Goal: Find specific page/section: Find specific page/section

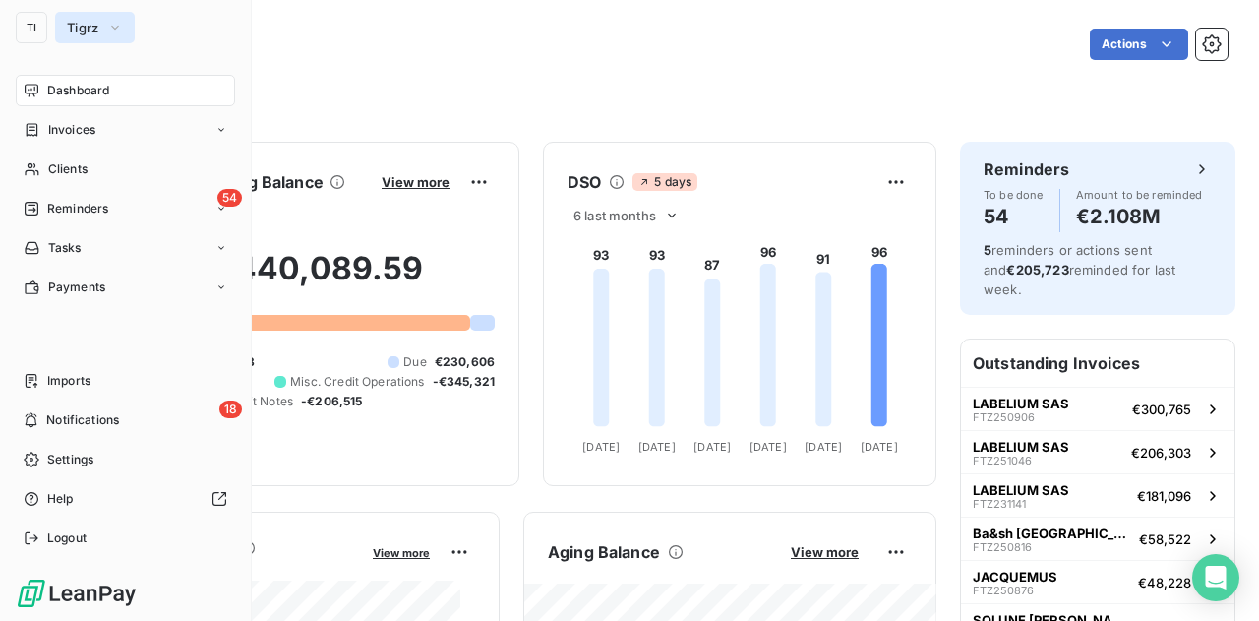
click at [83, 21] on span "Tigrz" at bounding box center [83, 28] width 32 height 16
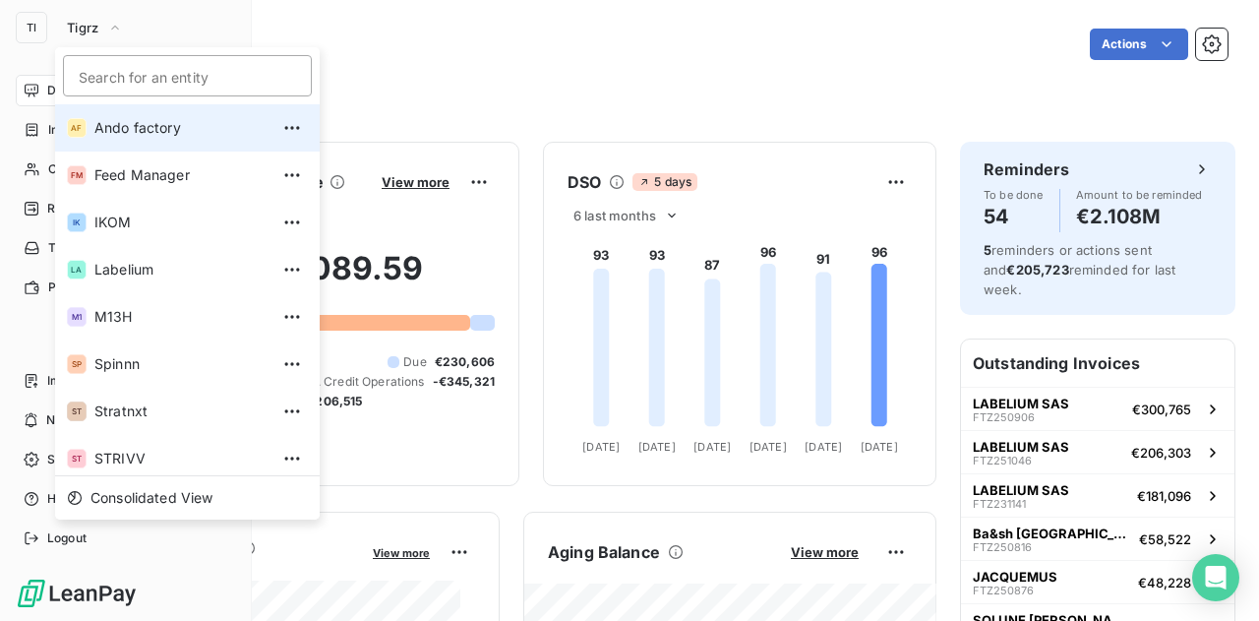
click at [159, 123] on span "Ando factory" at bounding box center [181, 128] width 174 height 20
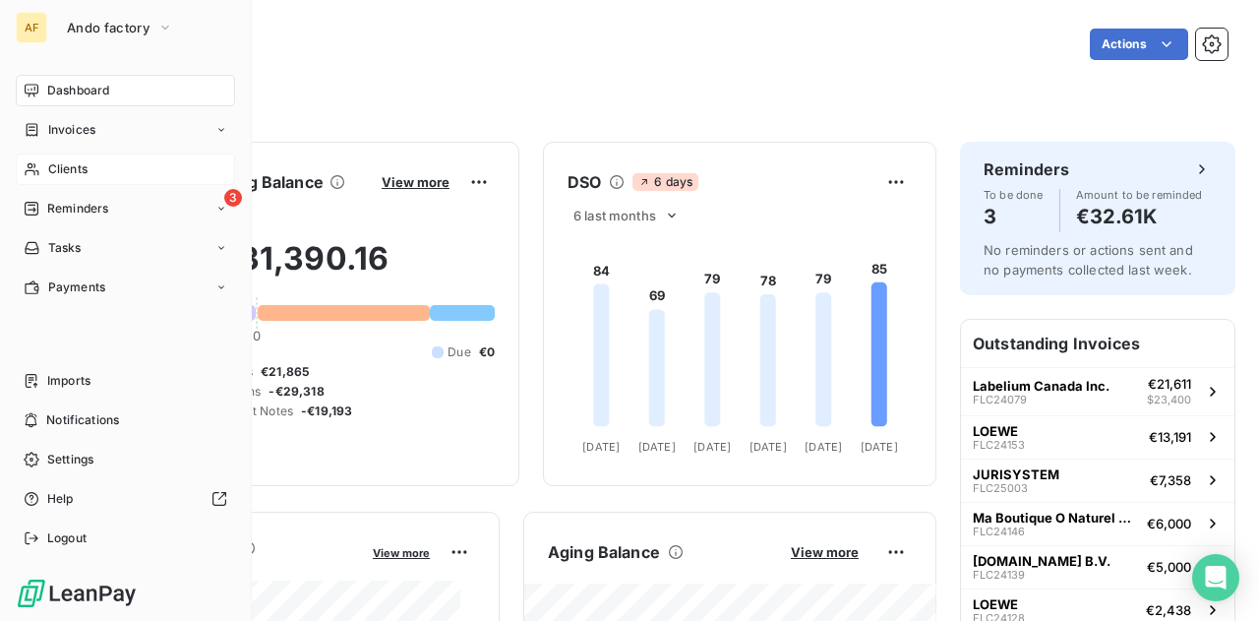
click at [63, 168] on span "Clients" at bounding box center [67, 169] width 39 height 18
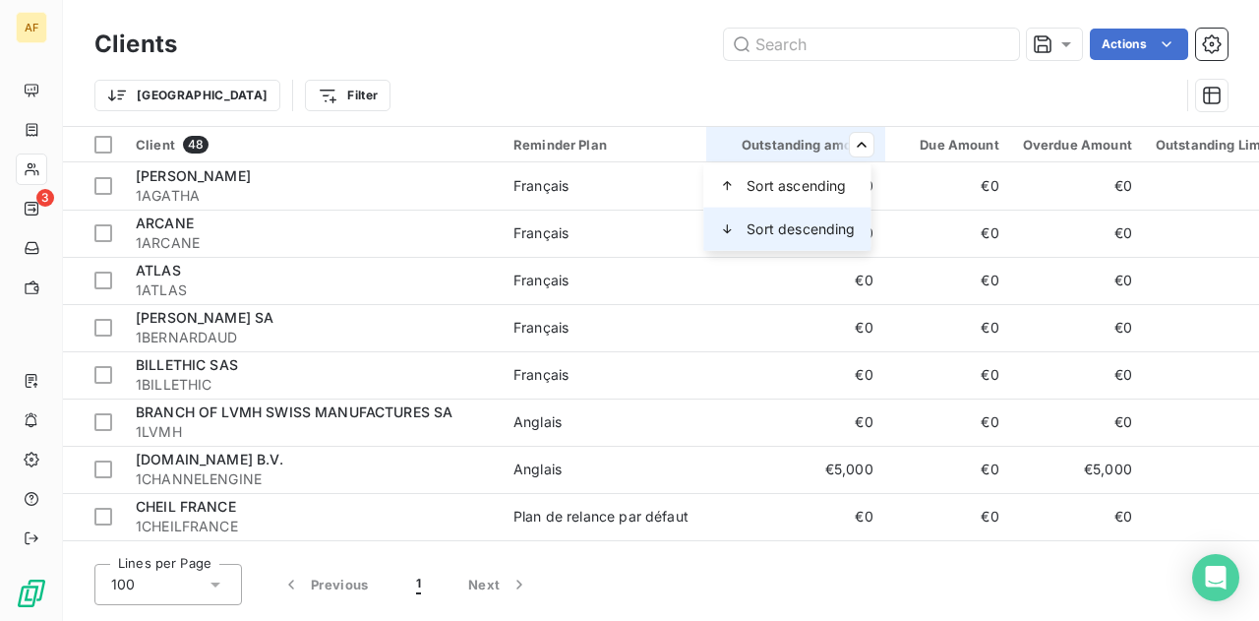
click at [794, 221] on span "Sort descending" at bounding box center [800, 229] width 108 height 20
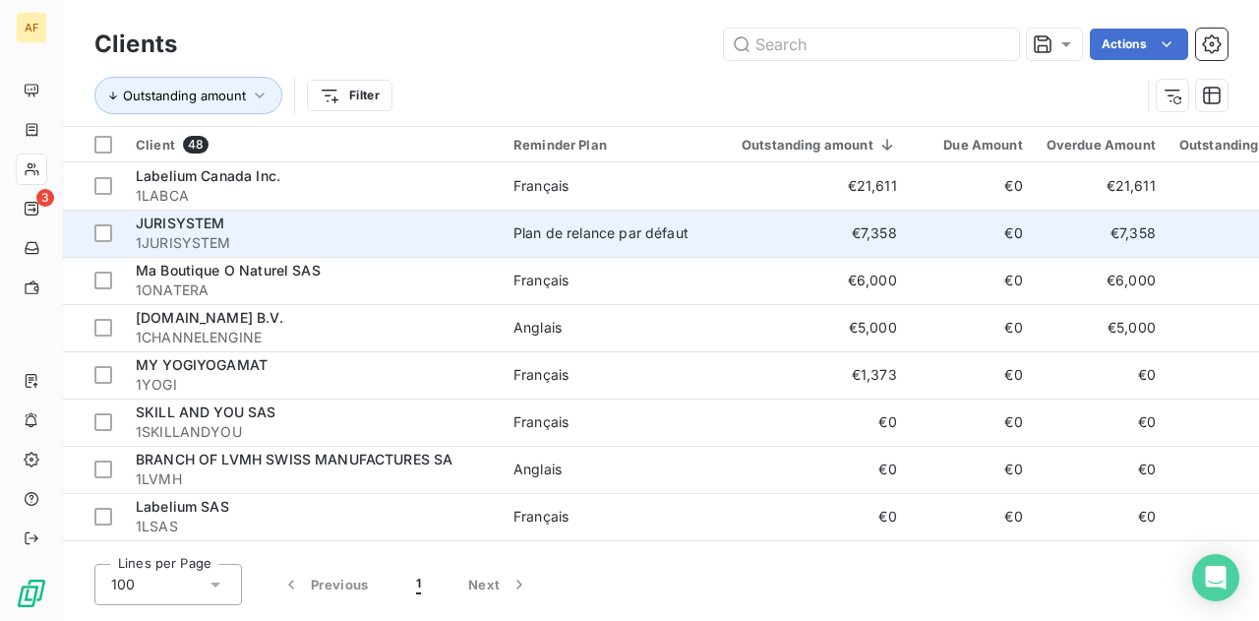
click at [181, 222] on span "JURISYSTEM" at bounding box center [180, 222] width 89 height 17
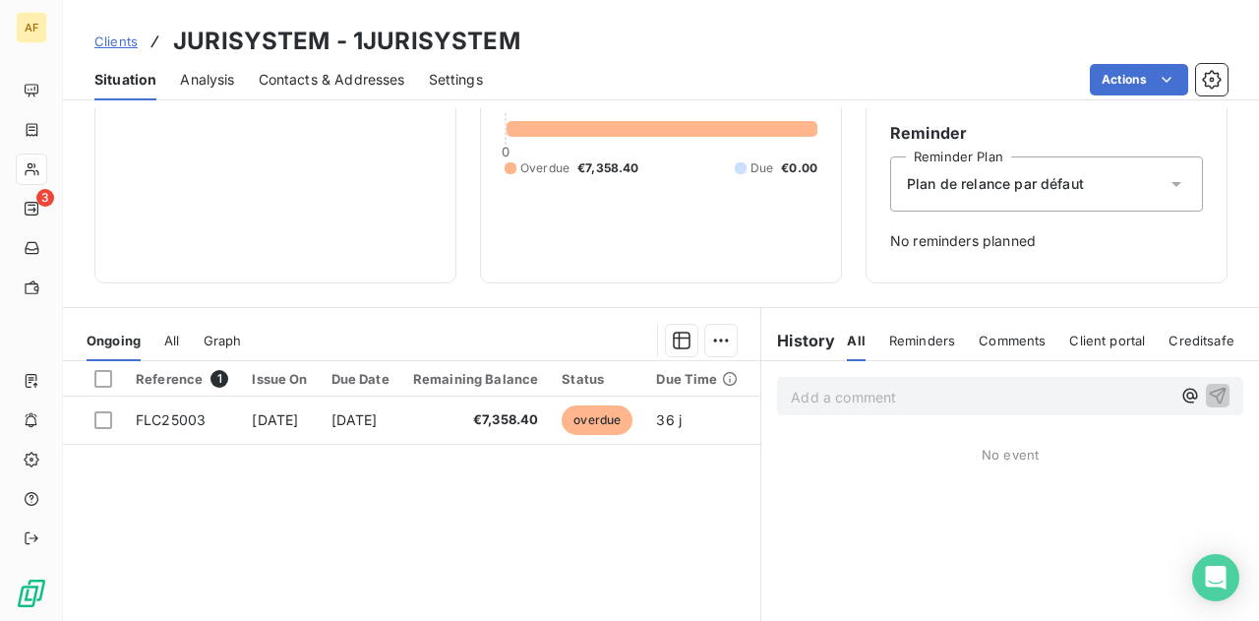
scroll to position [196, 0]
click at [130, 40] on span "Clients" at bounding box center [115, 41] width 43 height 16
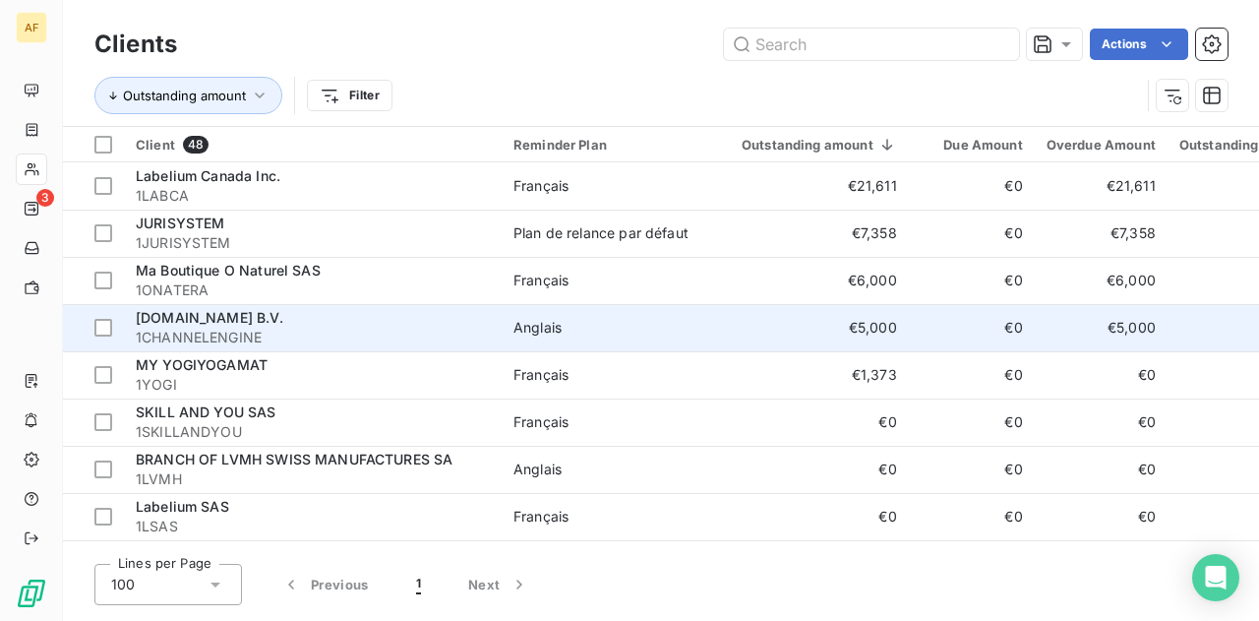
click at [252, 318] on span "[DOMAIN_NAME] B.V." at bounding box center [210, 317] width 148 height 17
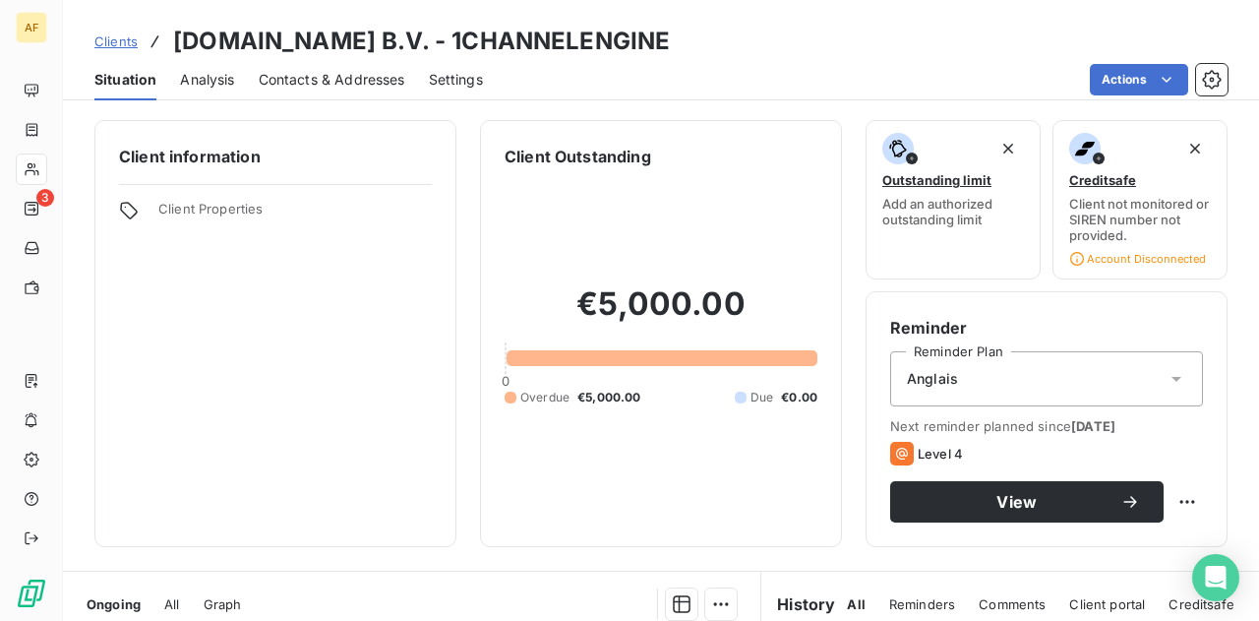
click at [118, 36] on span "Clients" at bounding box center [115, 41] width 43 height 16
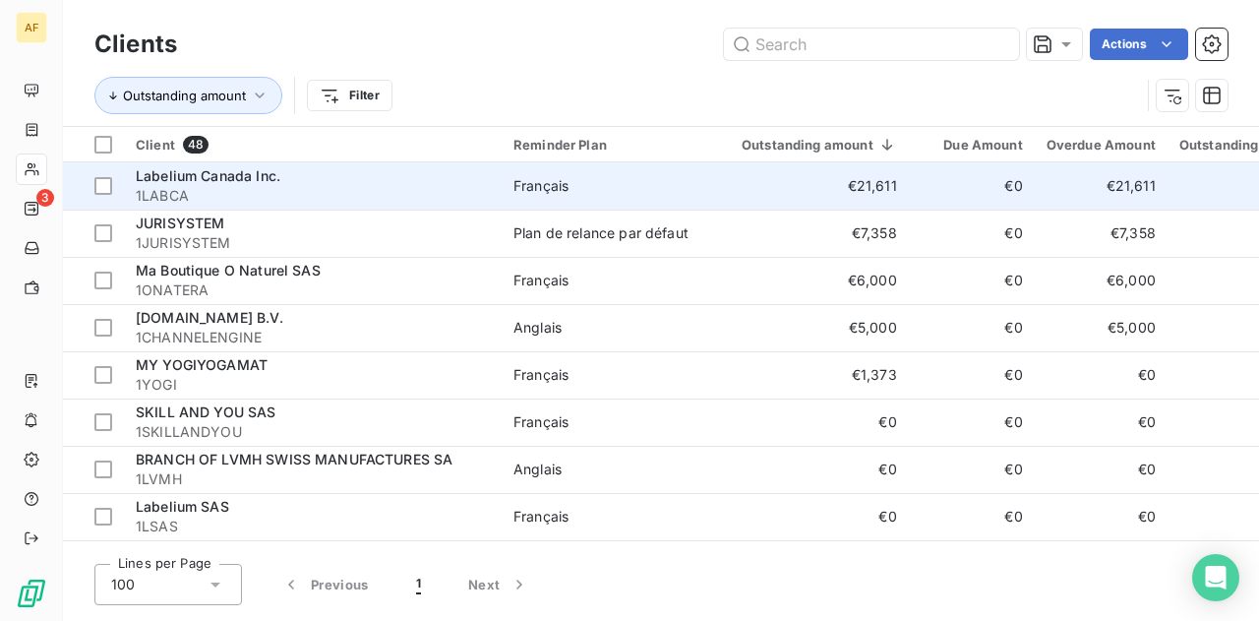
click at [270, 173] on span "Labelium Canada Inc." at bounding box center [208, 175] width 145 height 17
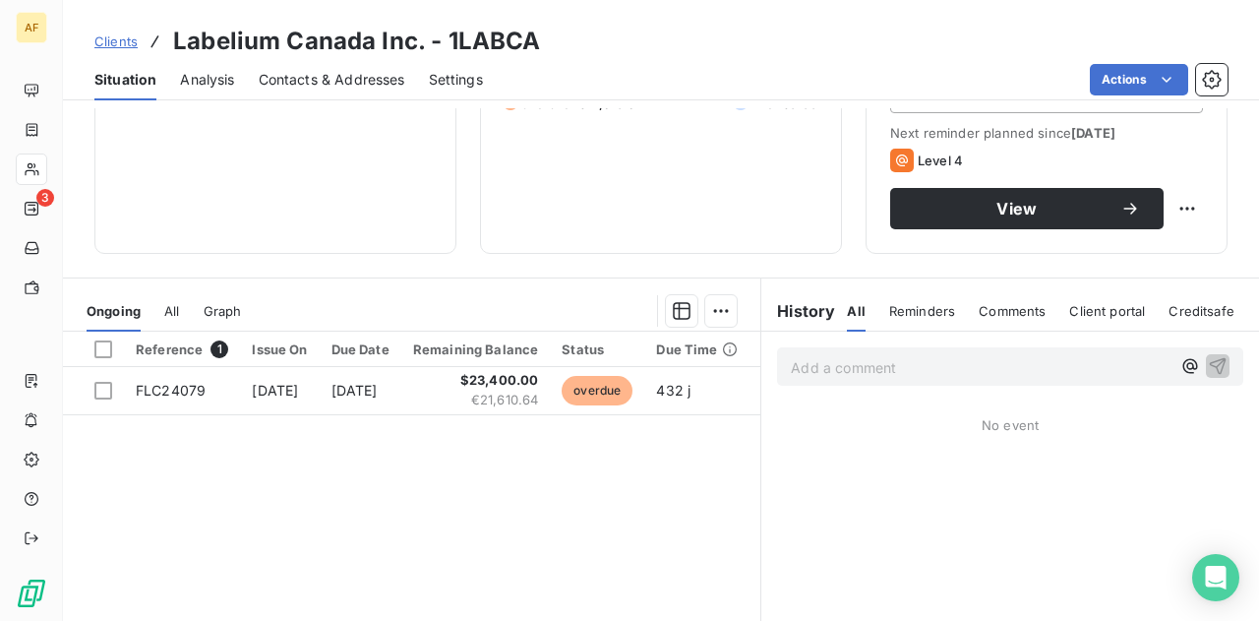
scroll to position [294, 0]
click at [114, 33] on span "Clients" at bounding box center [115, 41] width 43 height 16
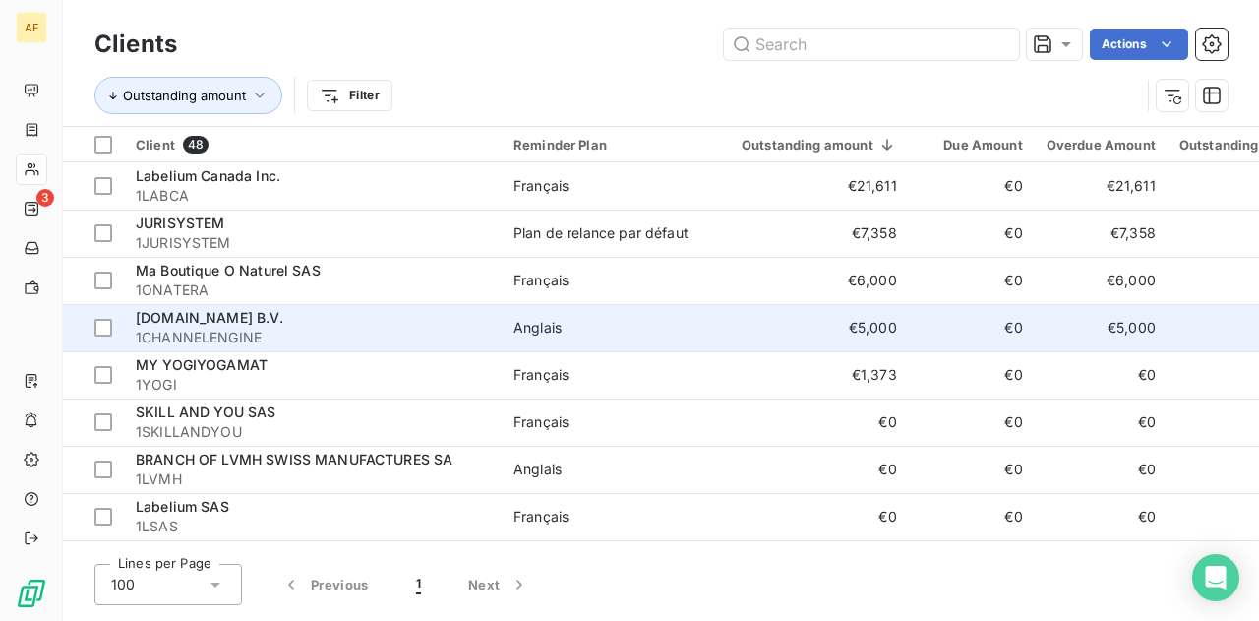
click at [210, 309] on span "[DOMAIN_NAME] B.V." at bounding box center [210, 317] width 148 height 17
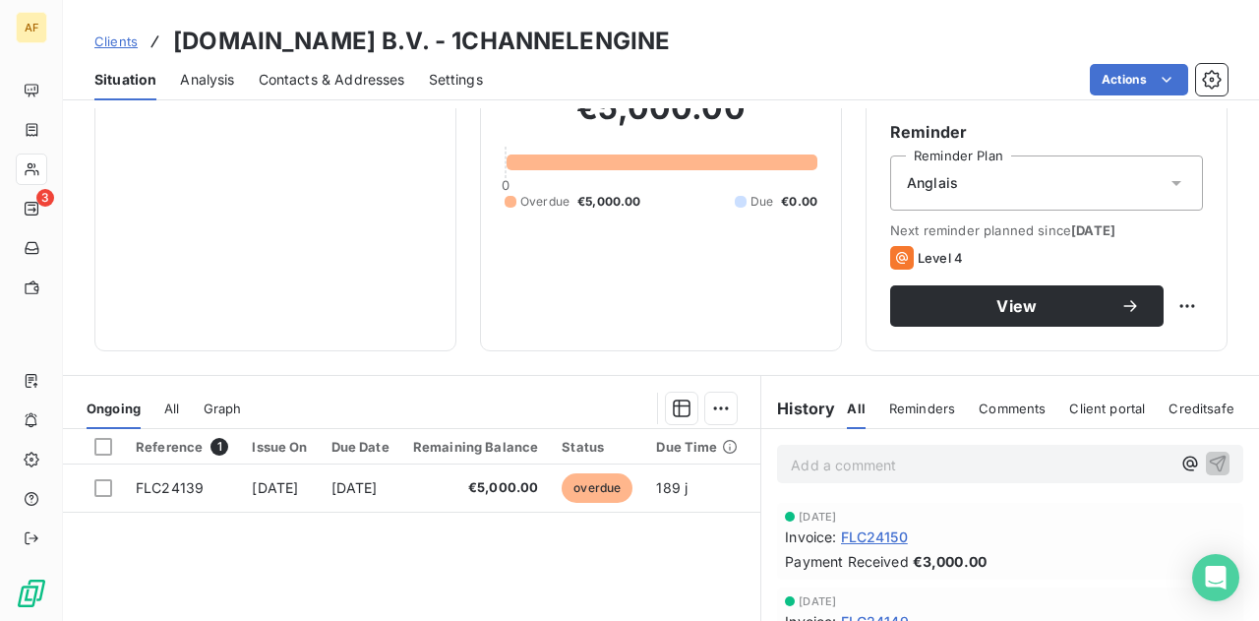
scroll to position [197, 0]
click at [118, 34] on span "Clients" at bounding box center [115, 41] width 43 height 16
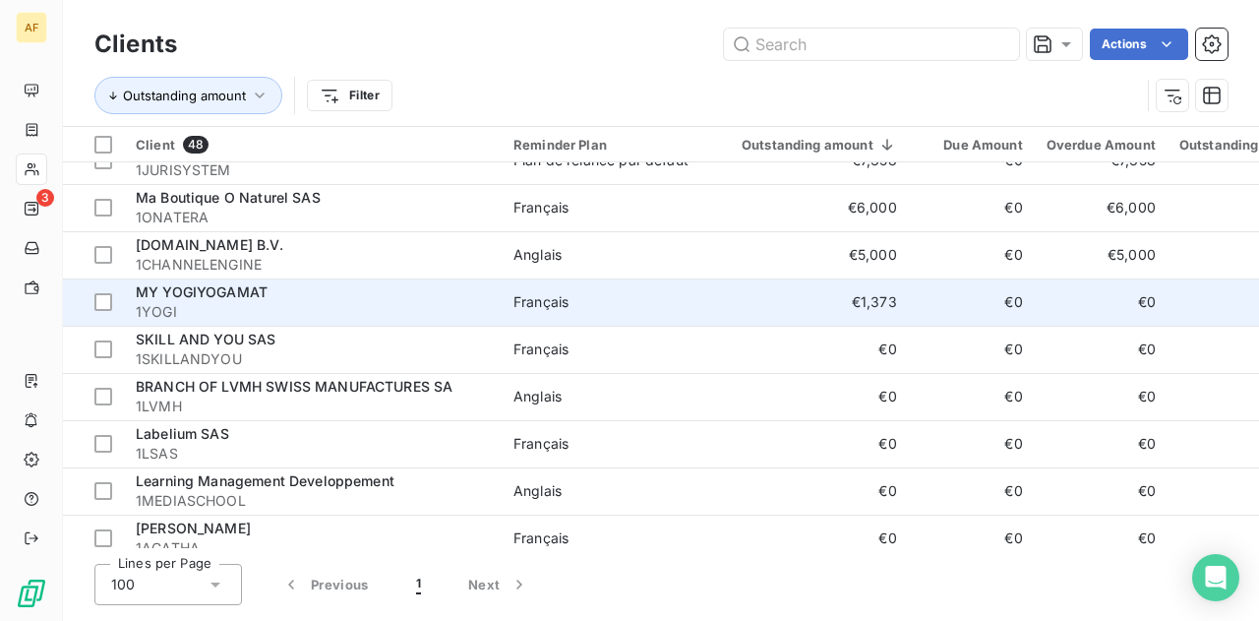
scroll to position [75, 0]
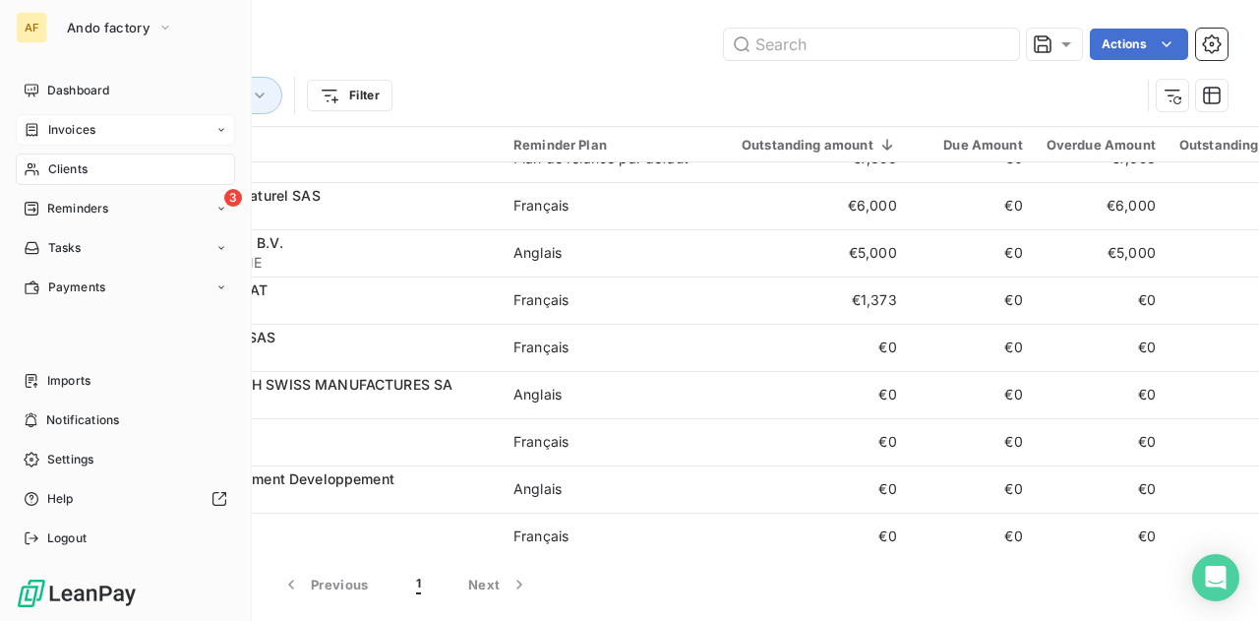
click at [67, 141] on div "Invoices" at bounding box center [125, 129] width 219 height 31
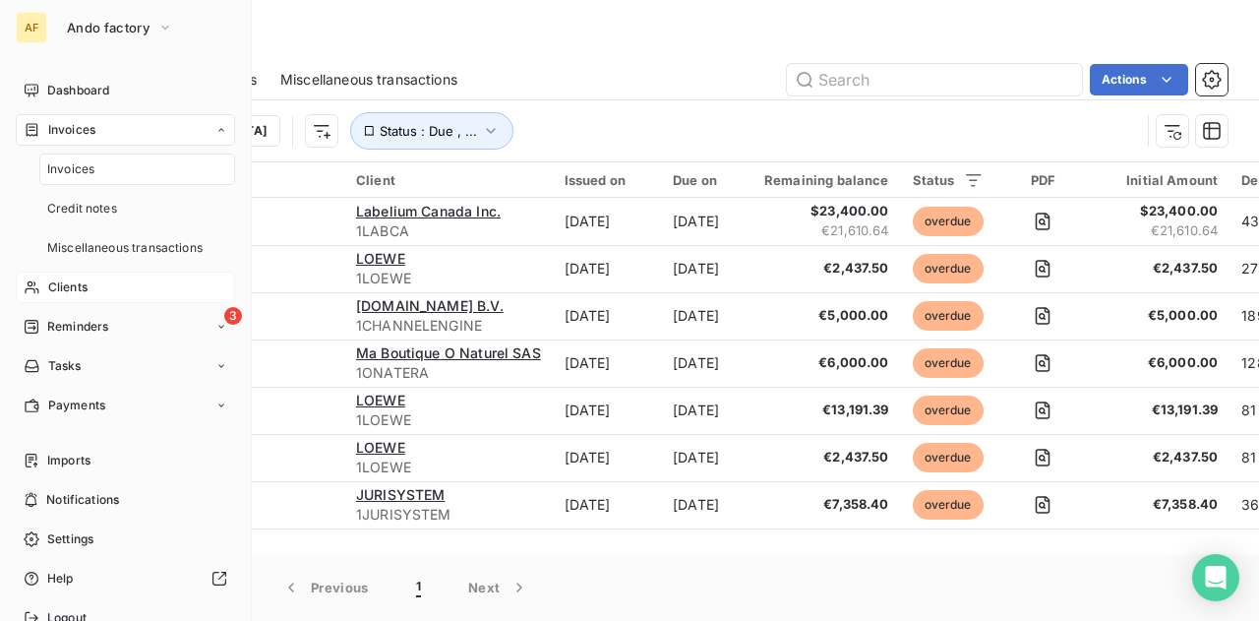
click at [71, 162] on span "Invoices" at bounding box center [70, 169] width 47 height 18
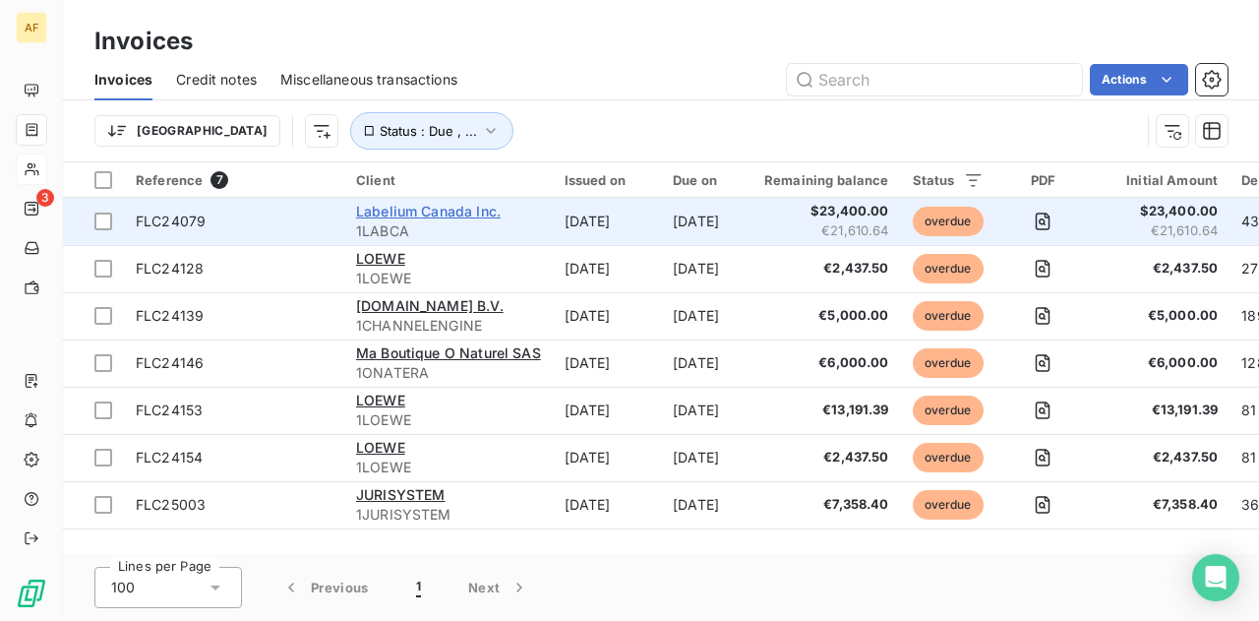
click at [388, 205] on span "Labelium Canada Inc." at bounding box center [428, 211] width 145 height 17
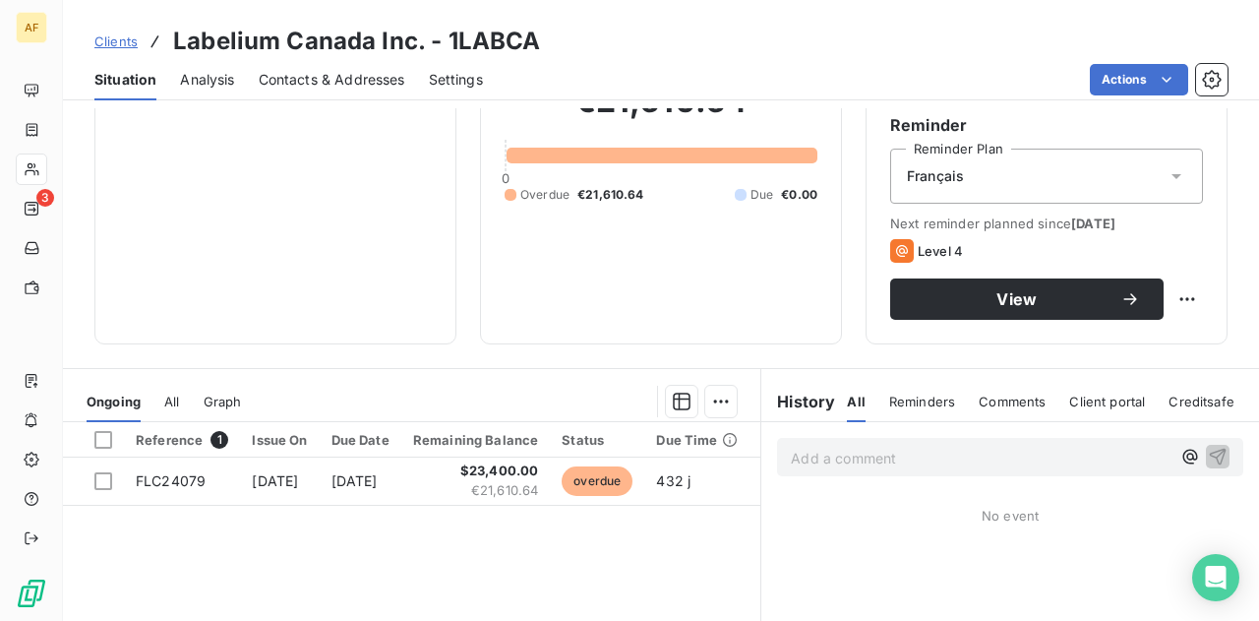
scroll to position [202, 0]
click at [116, 46] on span "Clients" at bounding box center [115, 41] width 43 height 16
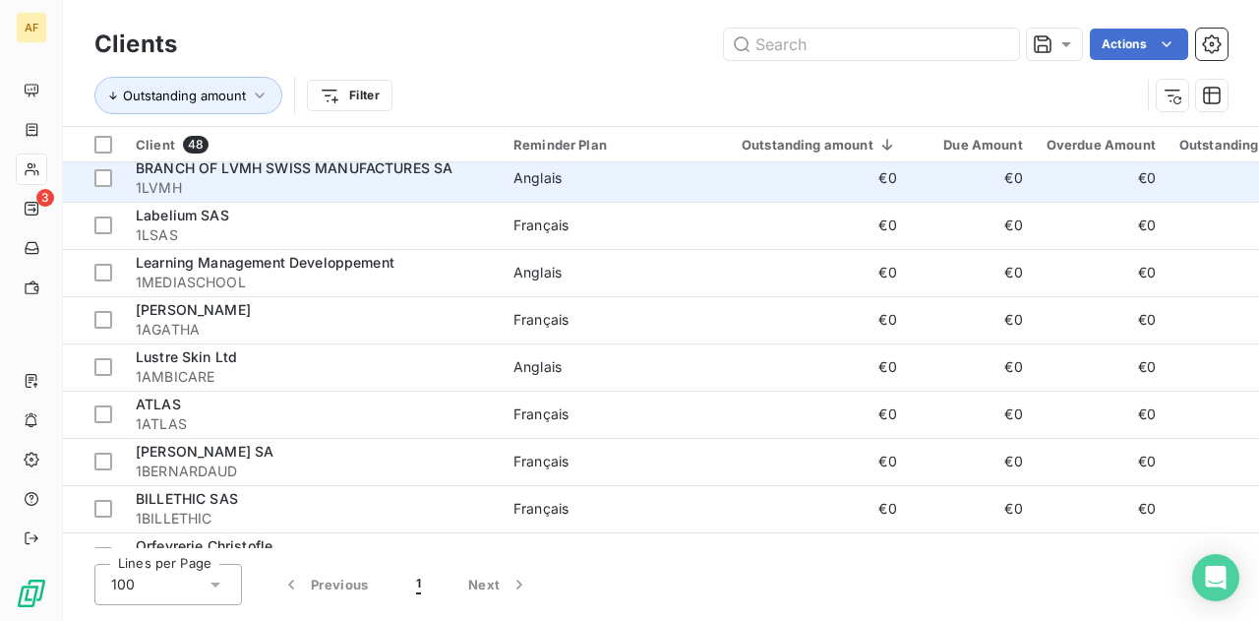
scroll to position [292, 0]
